Goal: Book appointment/travel/reservation

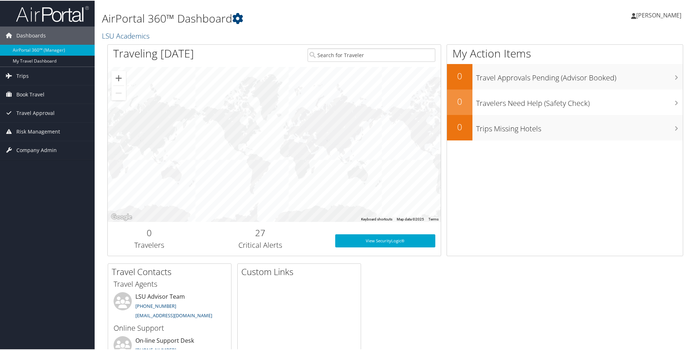
click at [660, 16] on span "[PERSON_NAME]" at bounding box center [658, 15] width 45 height 8
click at [538, 32] on div "AirPortal 360™ Dashboard LSU Academics [PERSON_NAME] [PERSON_NAME] My Settings …" at bounding box center [395, 22] width 601 height 44
click at [19, 93] on span "Book Travel" at bounding box center [30, 94] width 28 height 18
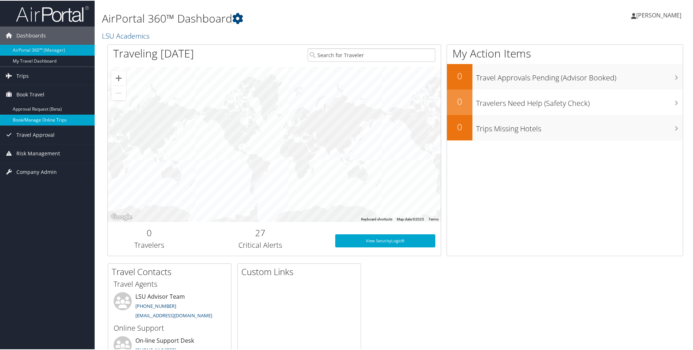
click at [32, 118] on link "Book/Manage Online Trips" at bounding box center [47, 119] width 95 height 11
